Goal: Obtain resource: Obtain resource

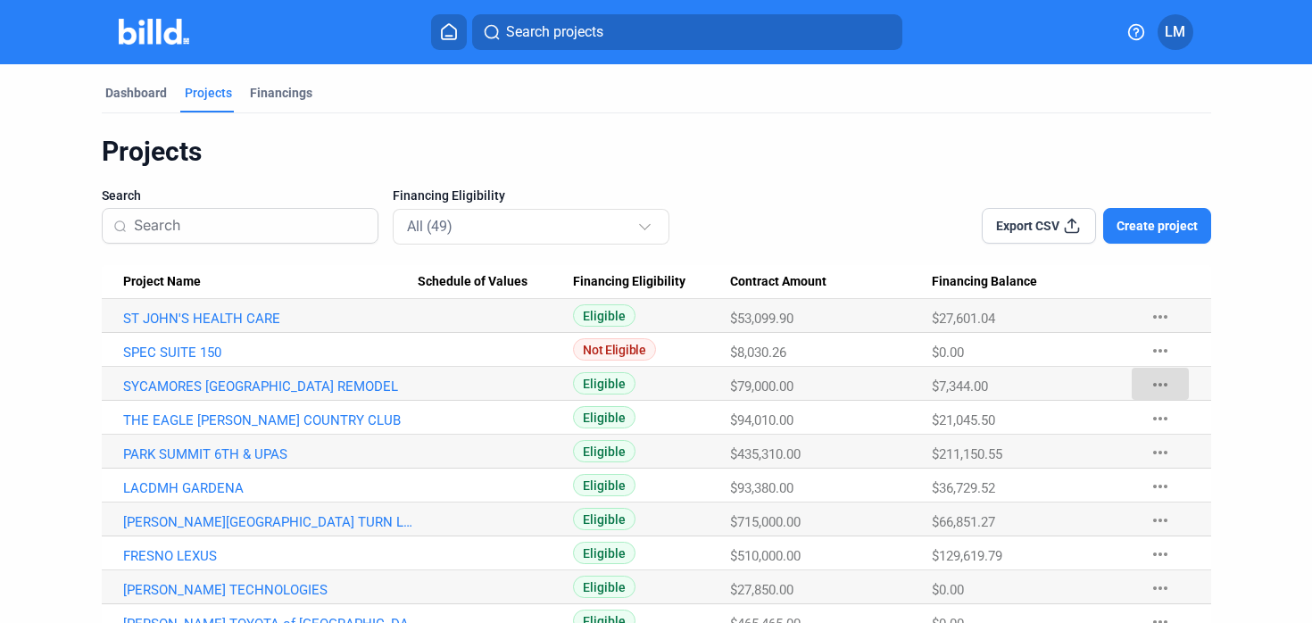
click at [1151, 382] on mat-icon "more_horiz" at bounding box center [1160, 384] width 21 height 21
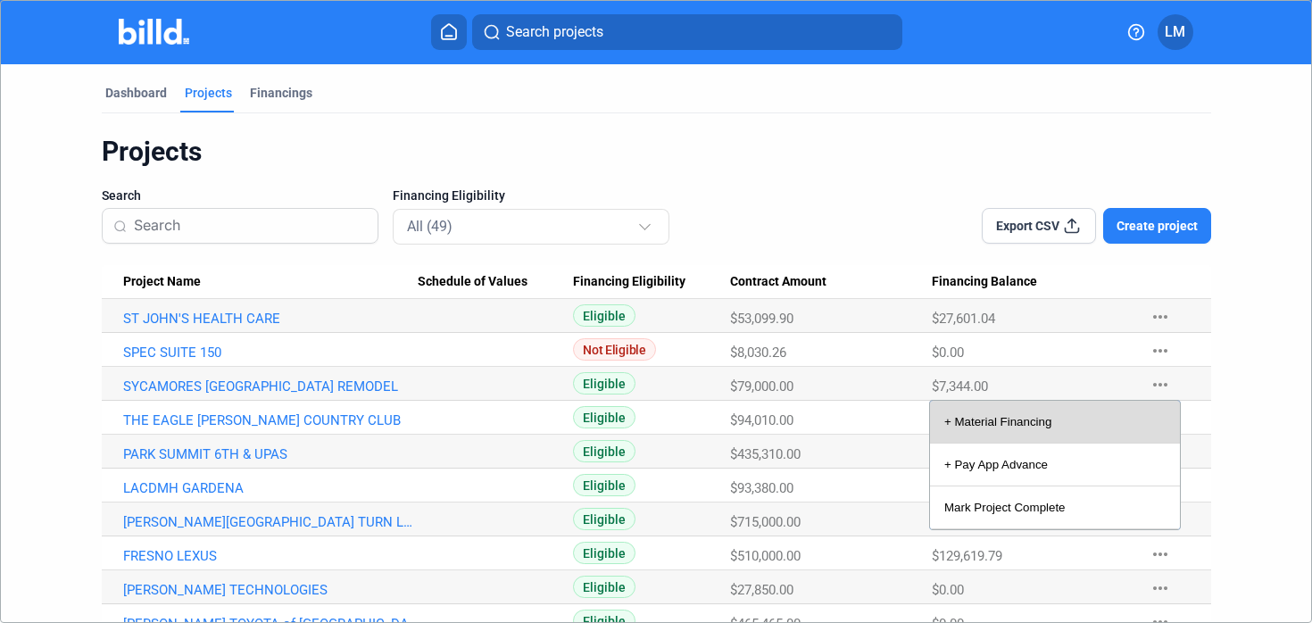
click at [1010, 427] on button "+ Material Financing" at bounding box center [1055, 422] width 250 height 43
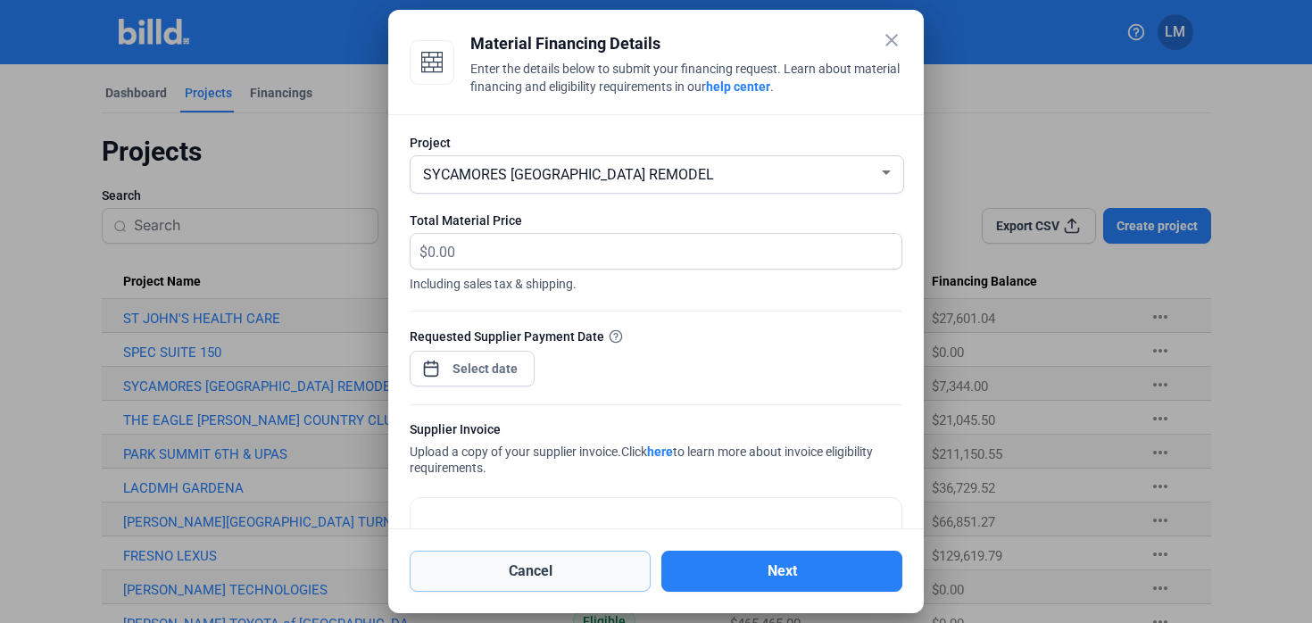
click at [512, 585] on button "Cancel" at bounding box center [530, 571] width 241 height 41
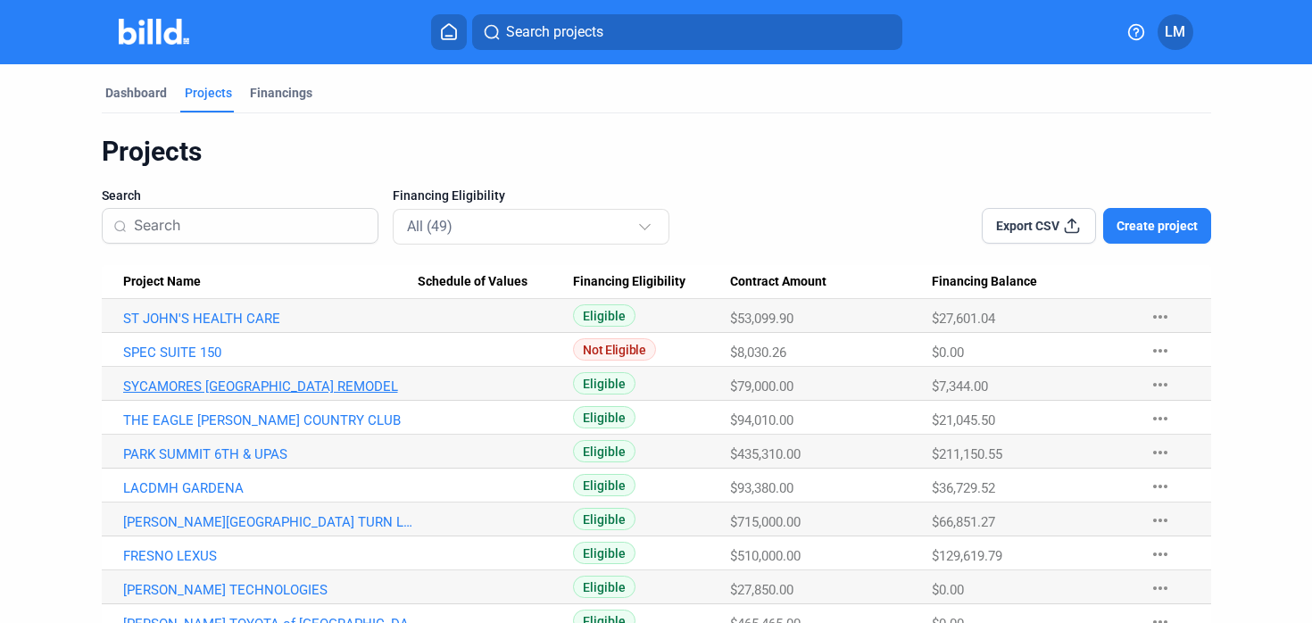
click at [251, 381] on link "SYCAMORES [GEOGRAPHIC_DATA] REMODEL" at bounding box center [270, 386] width 295 height 16
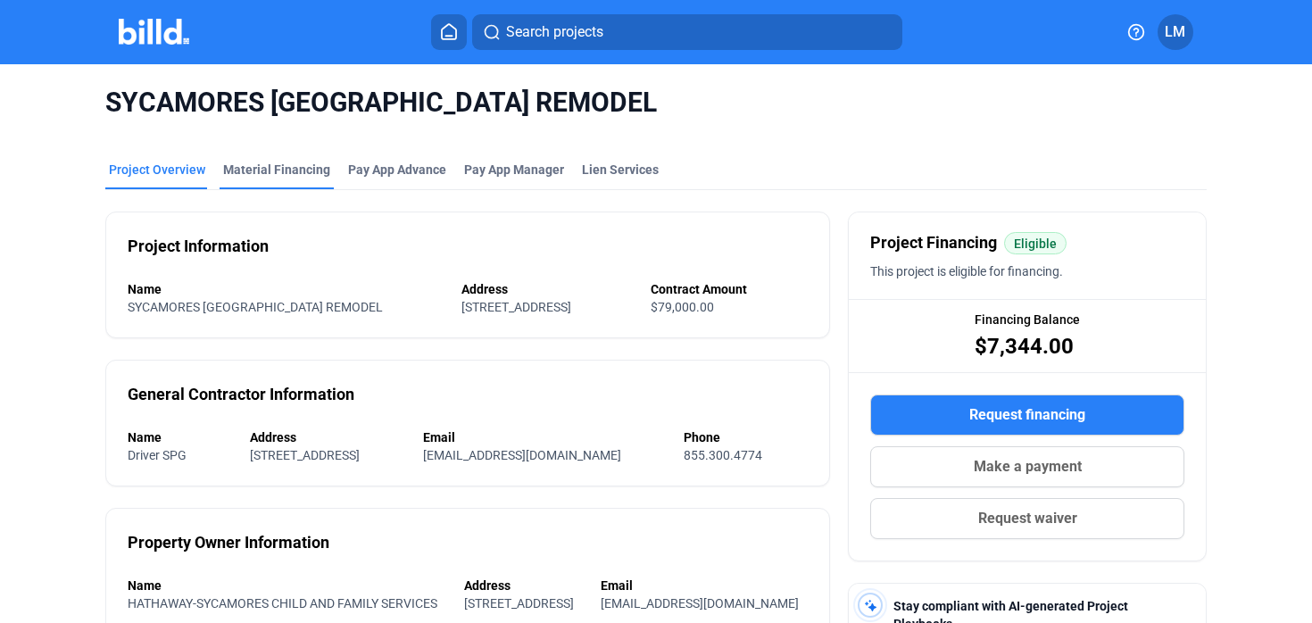
click at [292, 171] on div "Material Financing" at bounding box center [276, 170] width 107 height 18
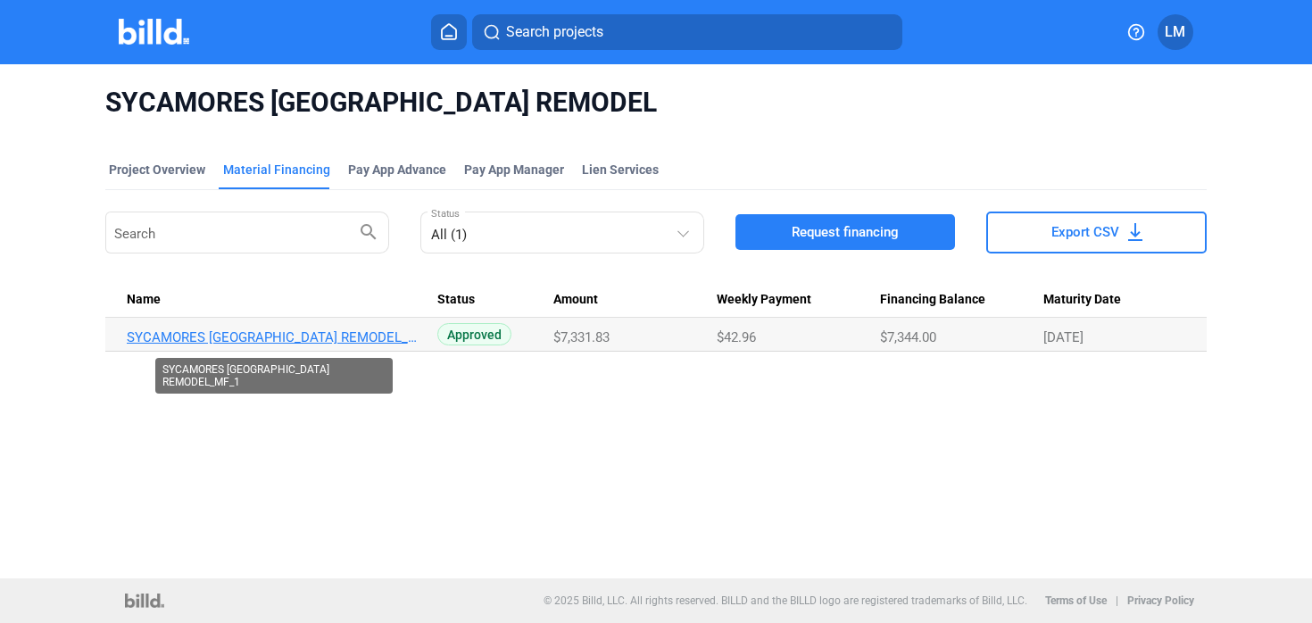
click at [393, 330] on link "SYCAMORES [GEOGRAPHIC_DATA] REMODEL_MF_1" at bounding box center [274, 337] width 295 height 16
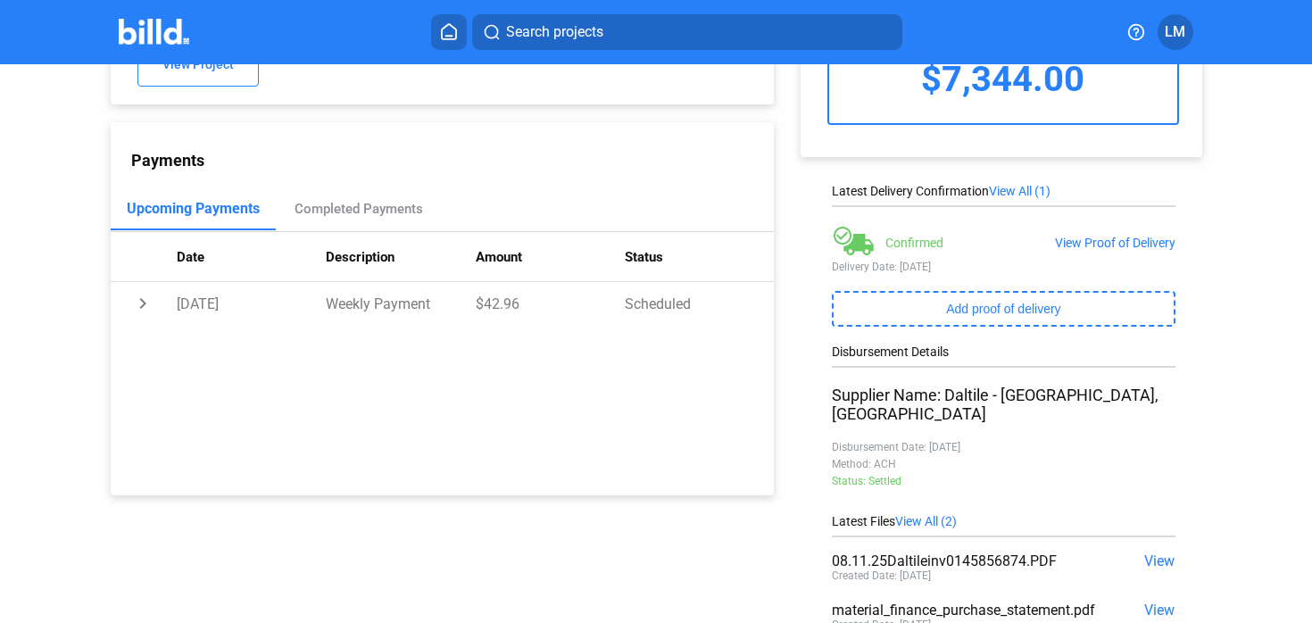
scroll to position [243, 0]
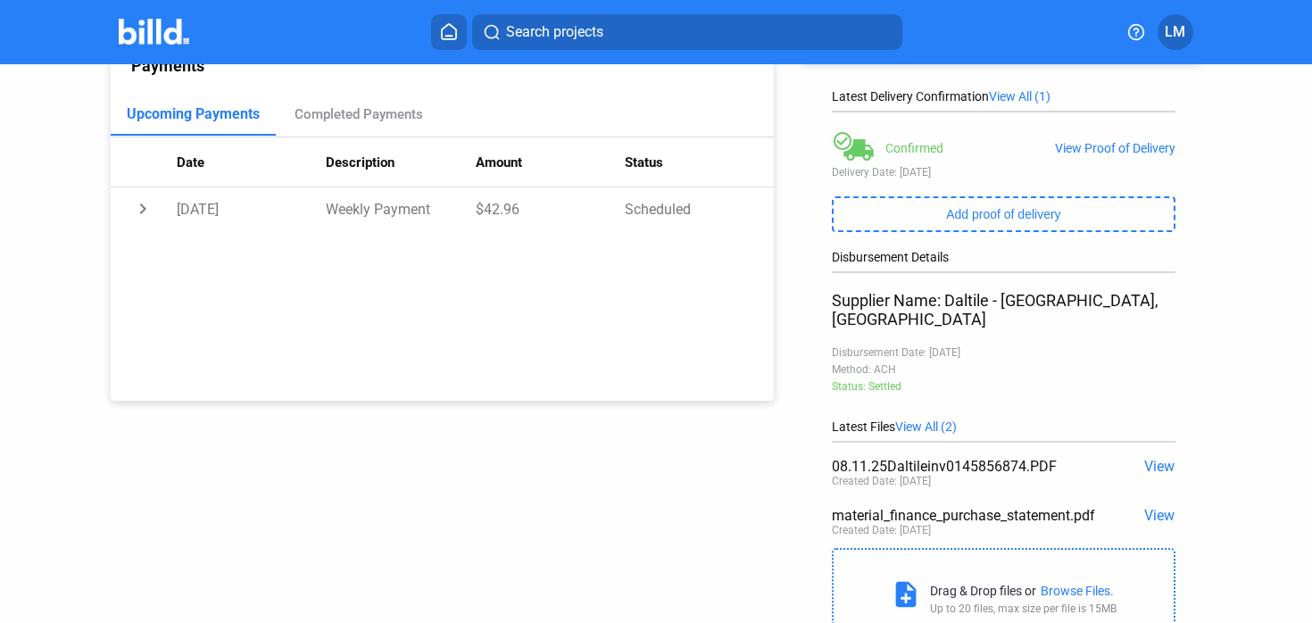
click at [1155, 507] on span "View" at bounding box center [1159, 515] width 30 height 17
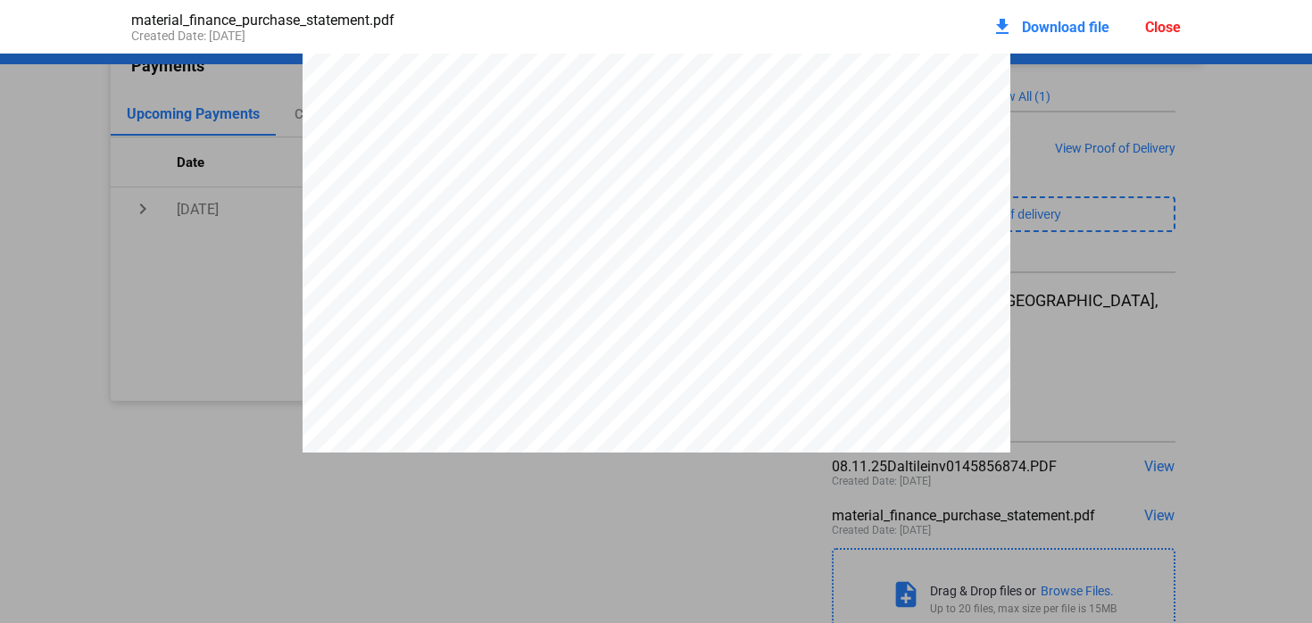
scroll to position [1264, 0]
click at [1166, 21] on div "Close" at bounding box center [1163, 27] width 36 height 17
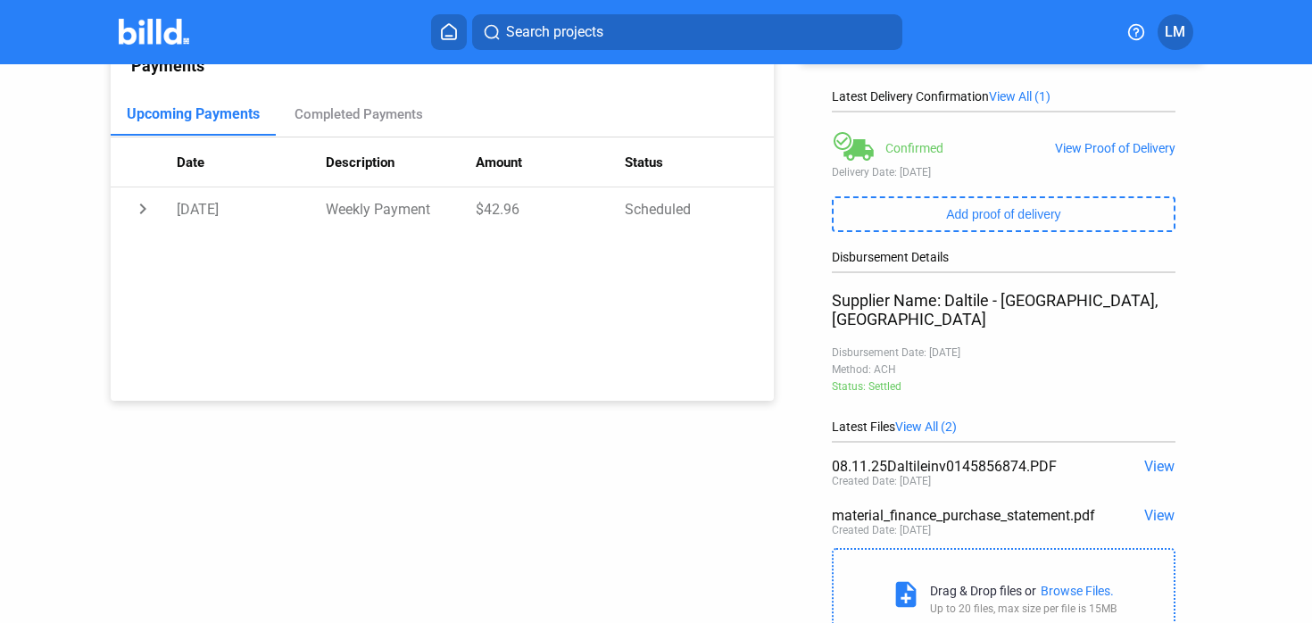
scroll to position [299, 0]
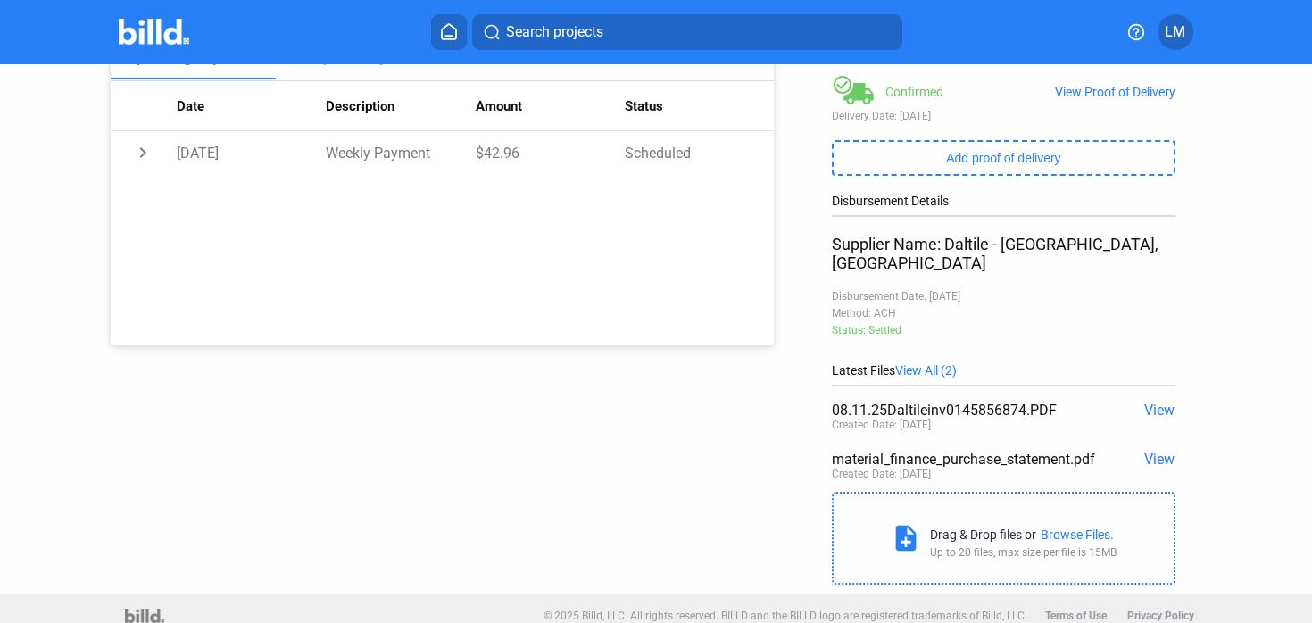
click at [1151, 451] on span "View" at bounding box center [1159, 459] width 30 height 17
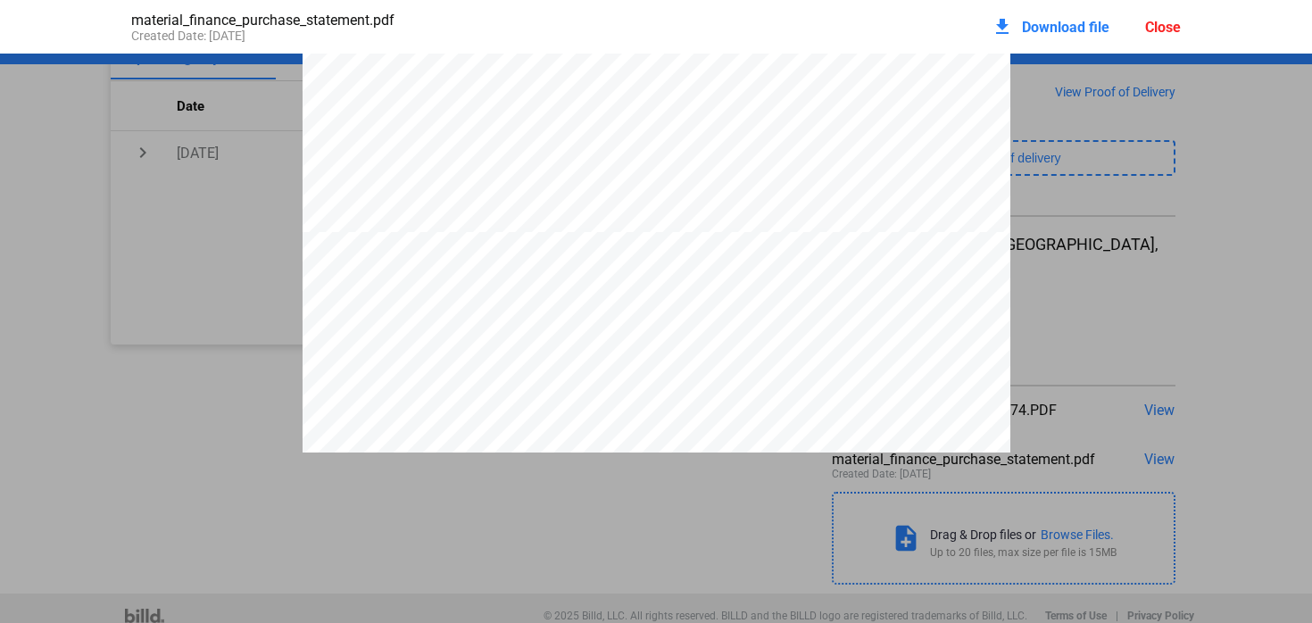
scroll to position [826, 0]
click at [1162, 25] on div "Close" at bounding box center [1163, 27] width 36 height 17
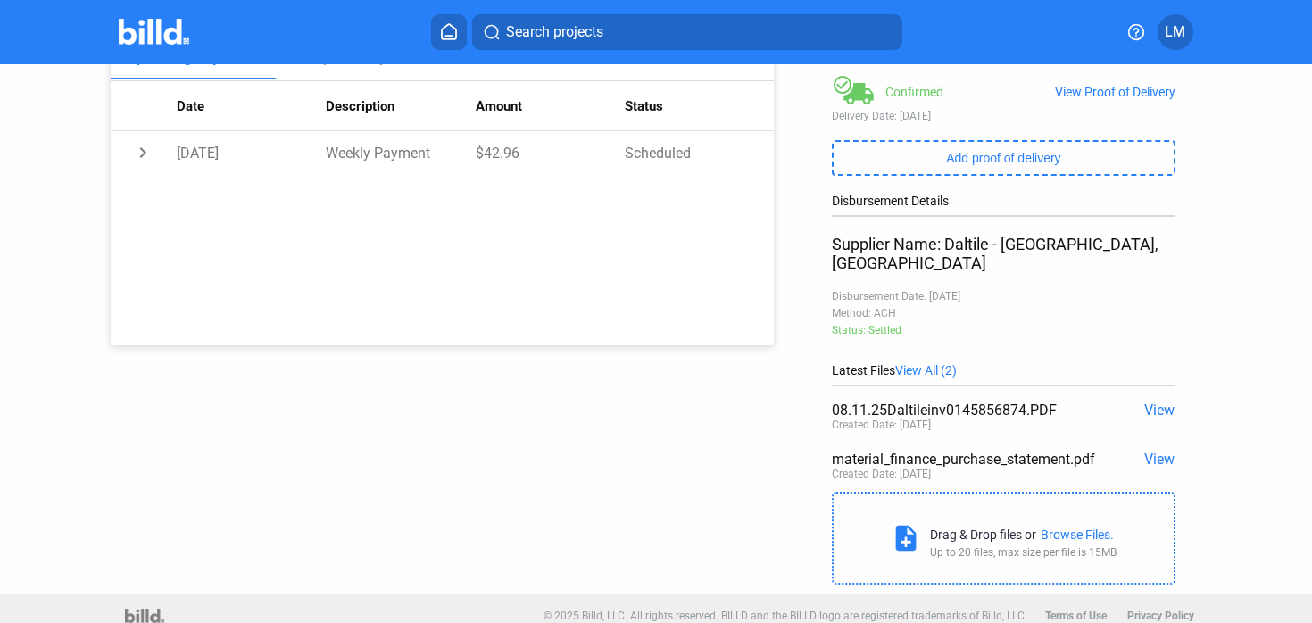
click at [1145, 402] on span "View" at bounding box center [1159, 410] width 30 height 17
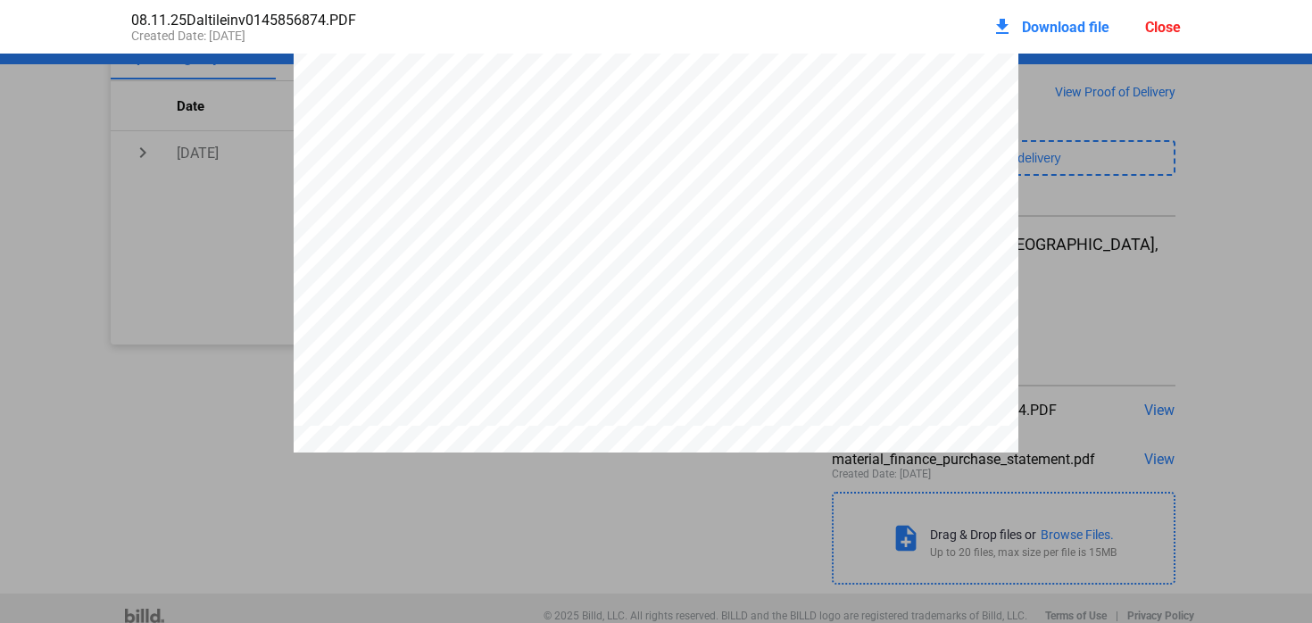
scroll to position [569, 0]
click at [1169, 33] on div "Close" at bounding box center [1163, 27] width 36 height 17
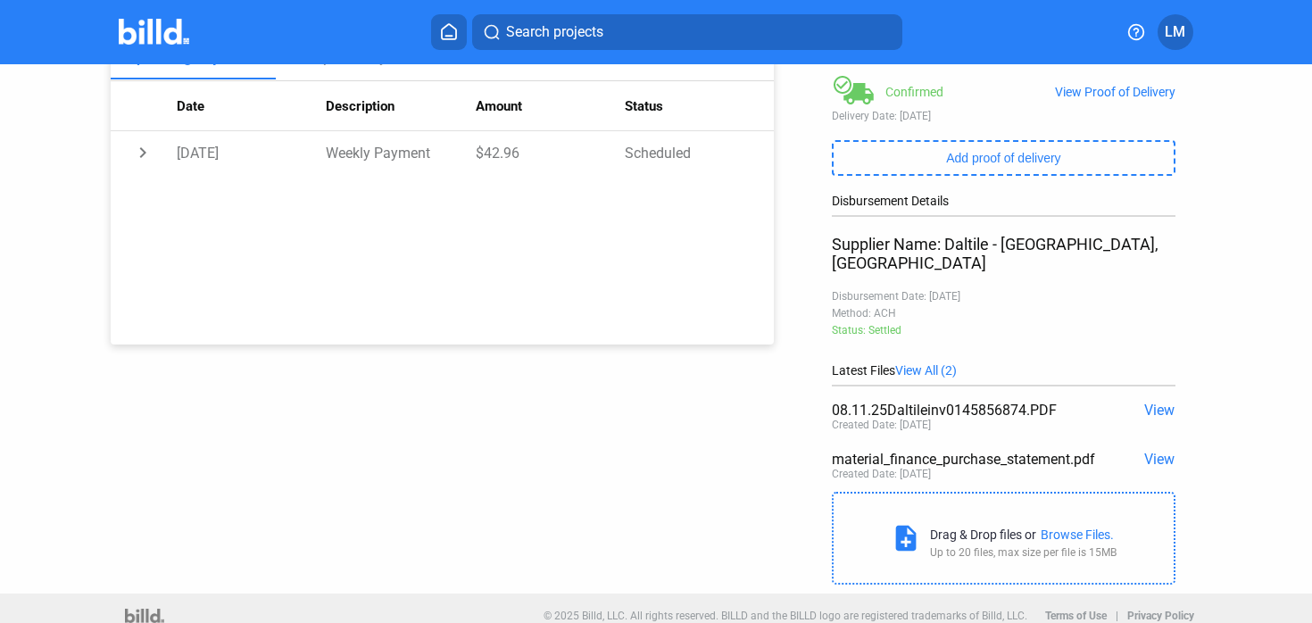
scroll to position [0, 0]
